Goal: Task Accomplishment & Management: Use online tool/utility

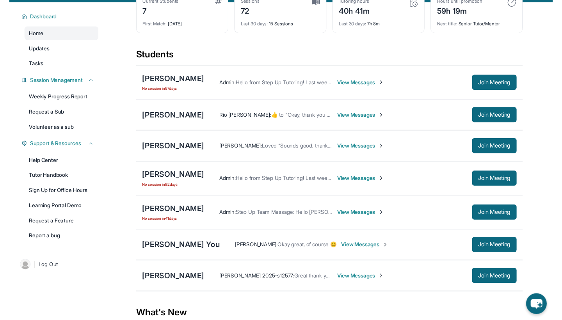
scroll to position [45, 0]
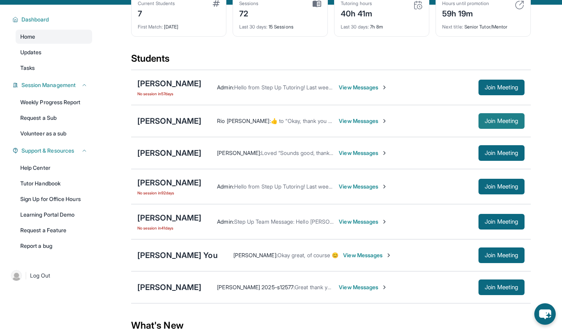
click at [503, 119] on span "Join Meeting" at bounding box center [502, 121] width 34 height 5
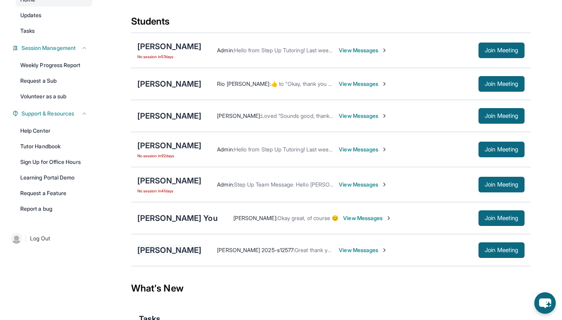
scroll to position [81, 0]
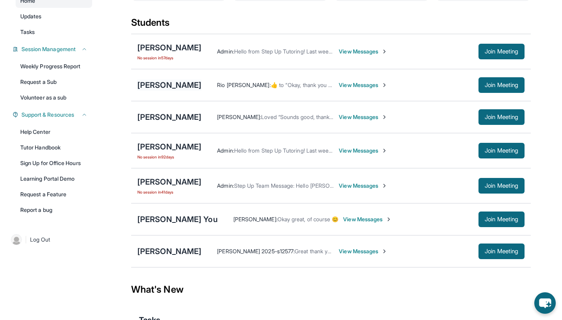
click at [173, 85] on div "[PERSON_NAME]" at bounding box center [169, 85] width 64 height 11
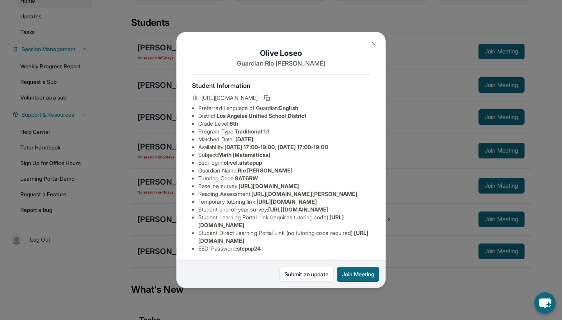
click at [374, 42] on img at bounding box center [374, 44] width 6 height 6
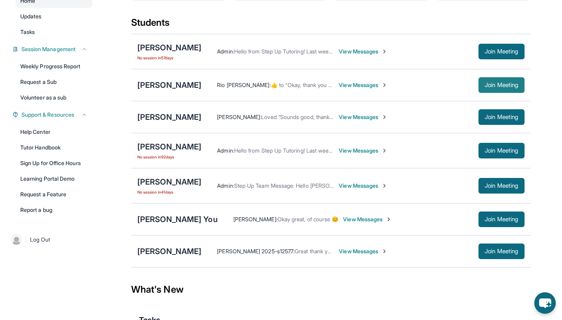
click at [495, 86] on span "Join Meeting" at bounding box center [502, 85] width 34 height 5
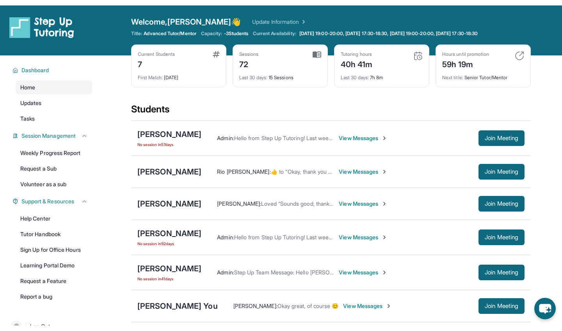
scroll to position [0, 0]
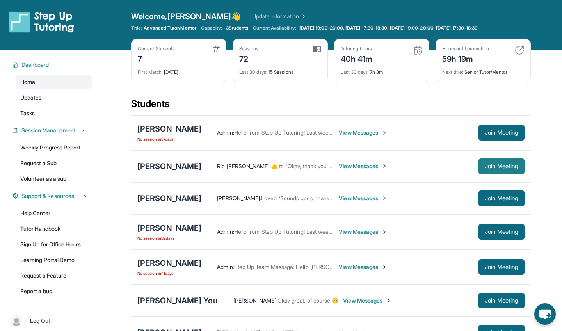
click at [509, 167] on span "Join Meeting" at bounding box center [502, 166] width 34 height 5
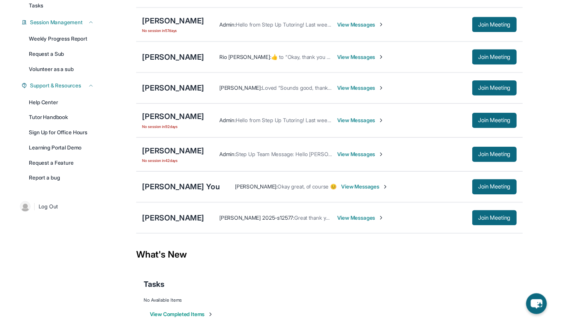
scroll to position [108, 0]
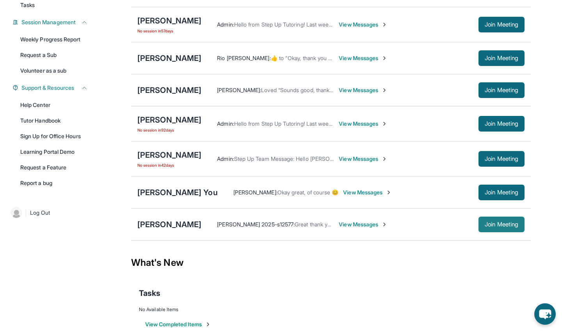
click at [489, 223] on span "Join Meeting" at bounding box center [502, 224] width 34 height 5
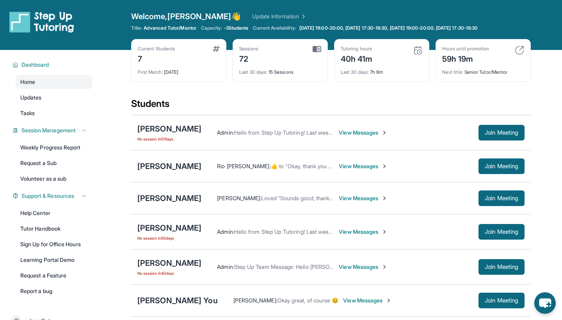
scroll to position [0, 0]
